Goal: Find contact information: Find contact information

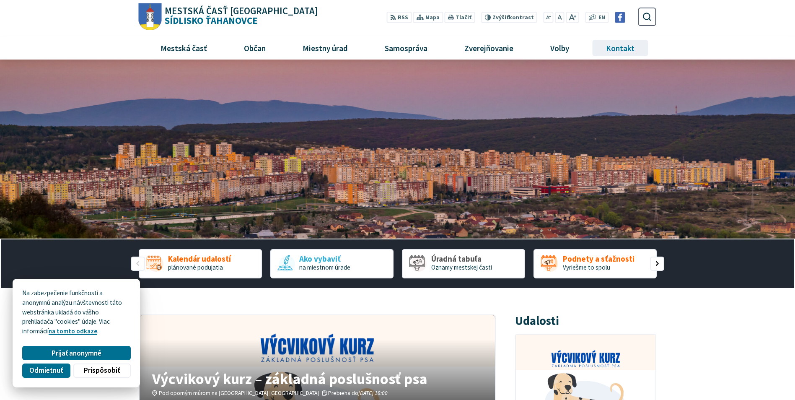
click at [617, 49] on span "Kontakt" at bounding box center [620, 47] width 35 height 23
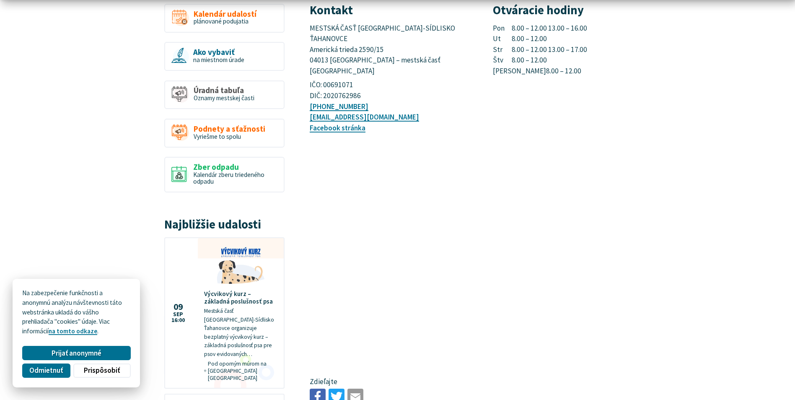
scroll to position [251, 0]
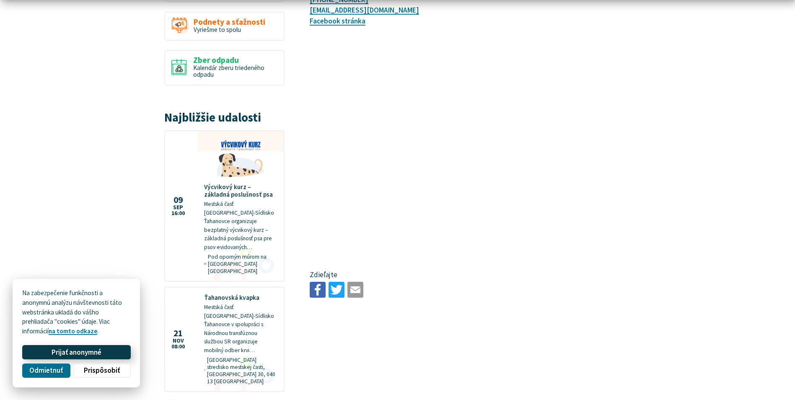
click at [47, 356] on button "Prijať anonymné" at bounding box center [76, 352] width 108 height 14
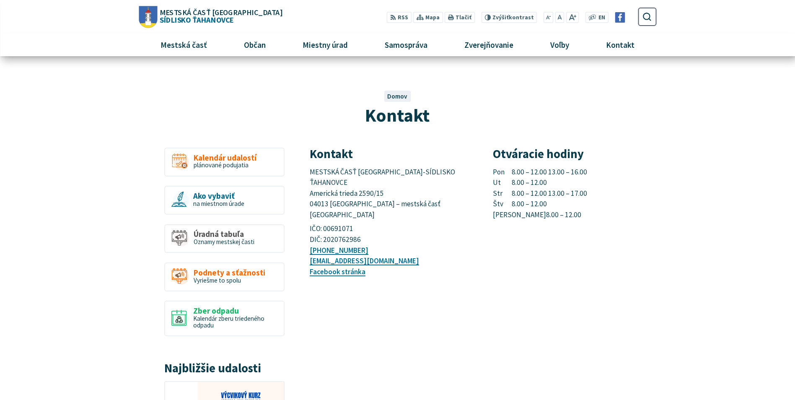
scroll to position [0, 0]
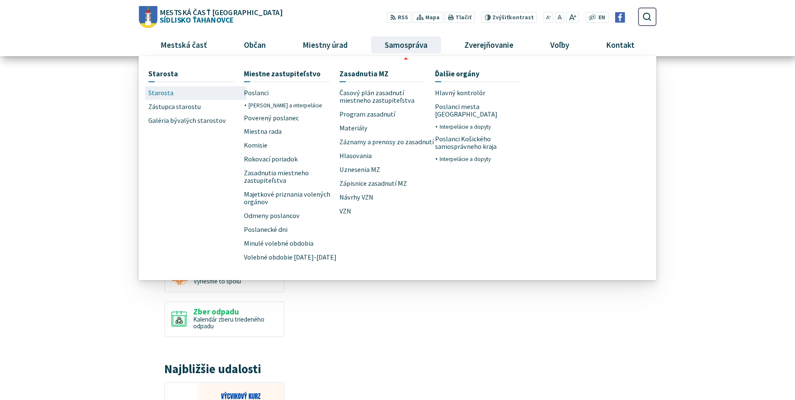
click at [162, 94] on span "Starosta" at bounding box center [160, 93] width 25 height 14
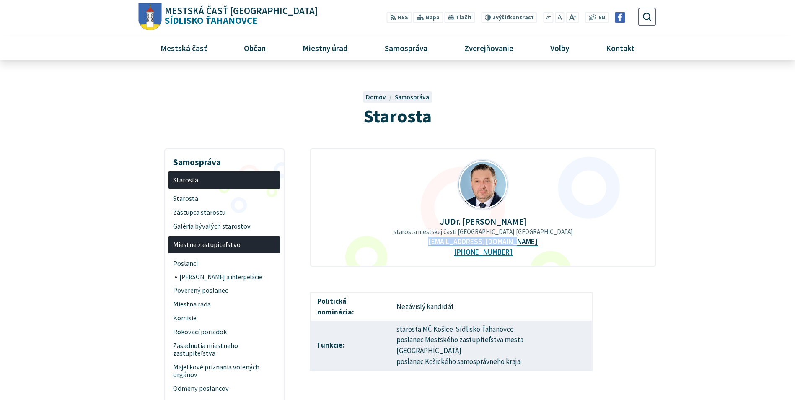
drag, startPoint x: 442, startPoint y: 244, endPoint x: 523, endPoint y: 245, distance: 81.3
click at [523, 245] on div "JUDr. [PERSON_NAME] starosta mestskej časti [GEOGRAPHIC_DATA] Ťahanovce [EMAIL_…" at bounding box center [483, 207] width 346 height 118
copy link "[EMAIL_ADDRESS][DOMAIN_NAME]"
